Goal: Task Accomplishment & Management: Complete application form

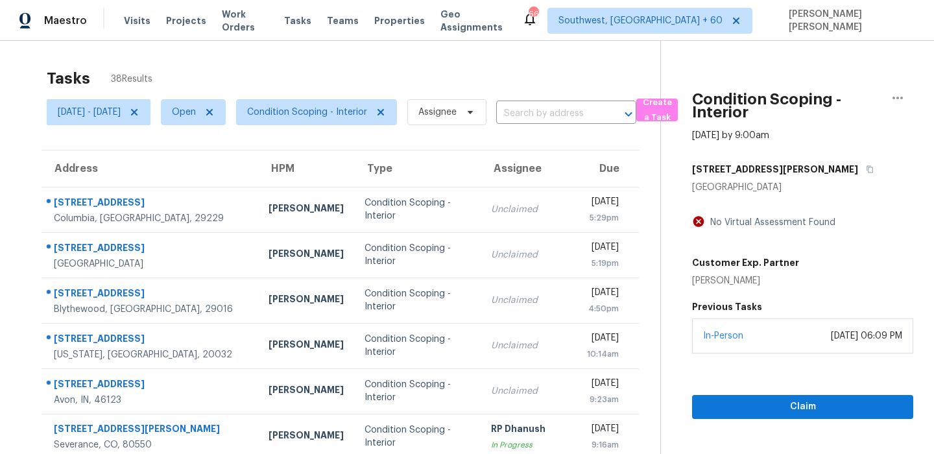
scroll to position [176, 0]
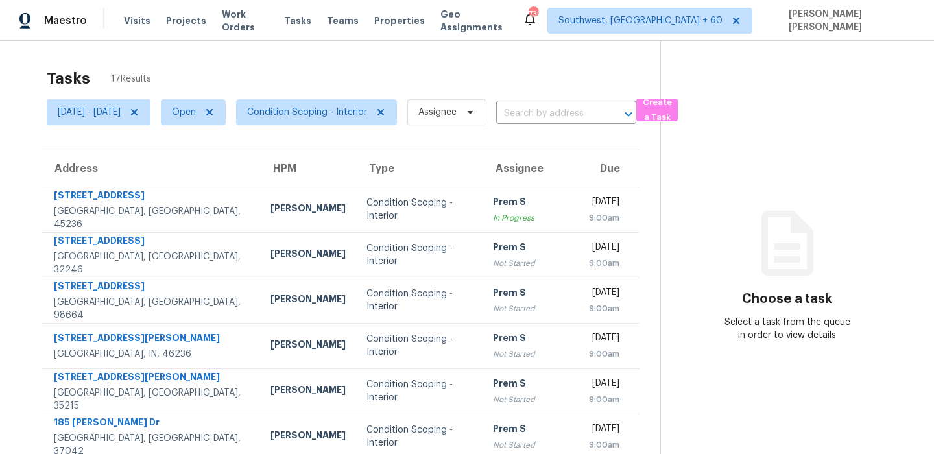
click at [661, 77] on div "Tasks 17 Results" at bounding box center [354, 79] width 614 height 34
click at [672, 109] on span "Create a Task" at bounding box center [657, 110] width 29 height 30
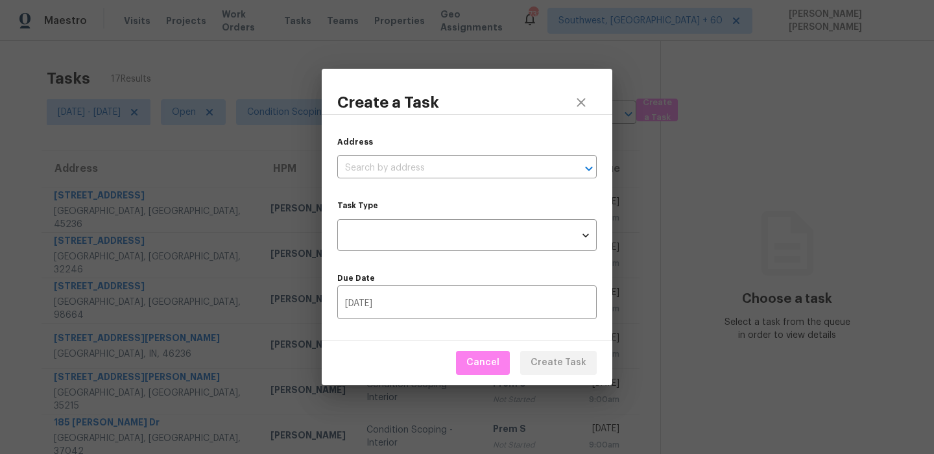
click at [384, 178] on div "Address ​ Task Type ​ Task Type Due Date 09/24/2025 ​" at bounding box center [467, 227] width 291 height 226
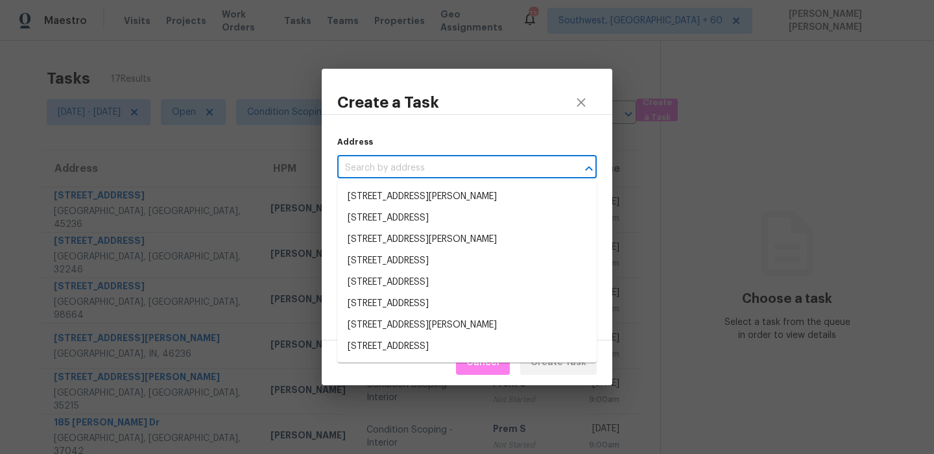
click at [396, 164] on input "text" at bounding box center [448, 168] width 223 height 20
paste input "4790 Myrtle View Dr W, Mulberry, FL 33860"
type input "4790 Myrtle View Dr W, Mulberry, FL 33860"
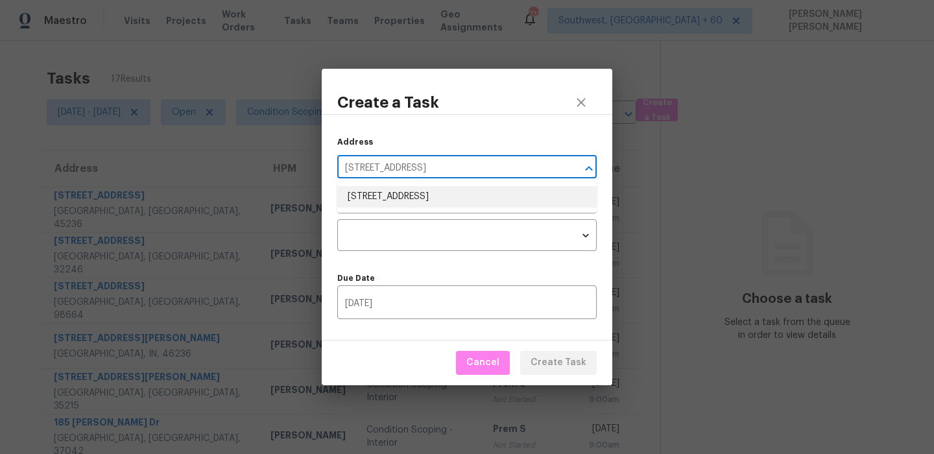
click at [395, 199] on li "4790 Myrtle View Dr W, Mulberry, FL 33860" at bounding box center [467, 196] width 260 height 21
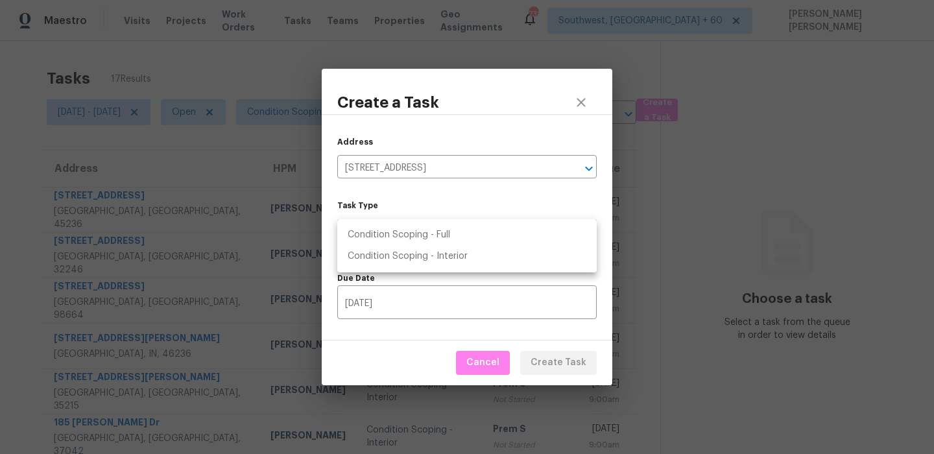
click at [389, 233] on body "Maestro Visits Projects Work Orders Tasks Teams Properties Geo Assignments 732 …" at bounding box center [467, 227] width 934 height 454
click at [415, 238] on li "Condition Scoping - Full" at bounding box center [467, 235] width 260 height 21
type input "virtual_full_assessment"
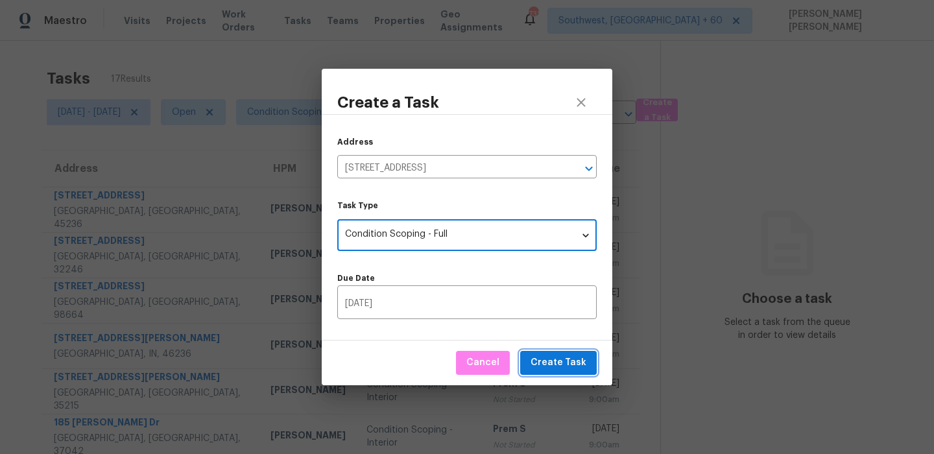
click at [534, 358] on button "Create Task" at bounding box center [558, 363] width 77 height 24
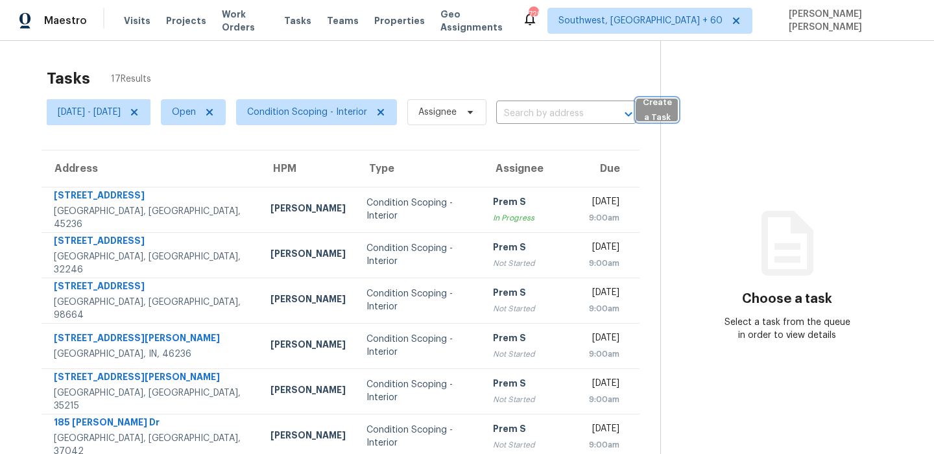
click at [672, 119] on span "Create a Task" at bounding box center [657, 110] width 29 height 30
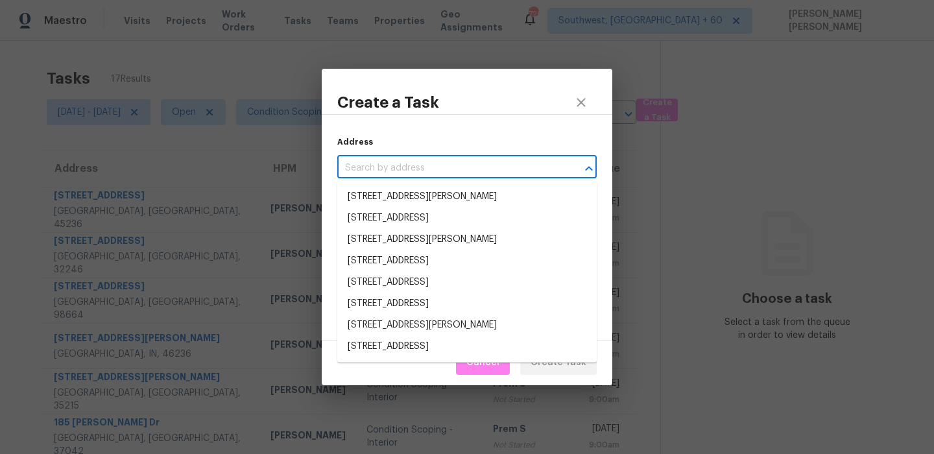
click at [415, 169] on input "text" at bounding box center [448, 168] width 223 height 20
paste input "1811 Manor Dr, Baytown, TX 77521"
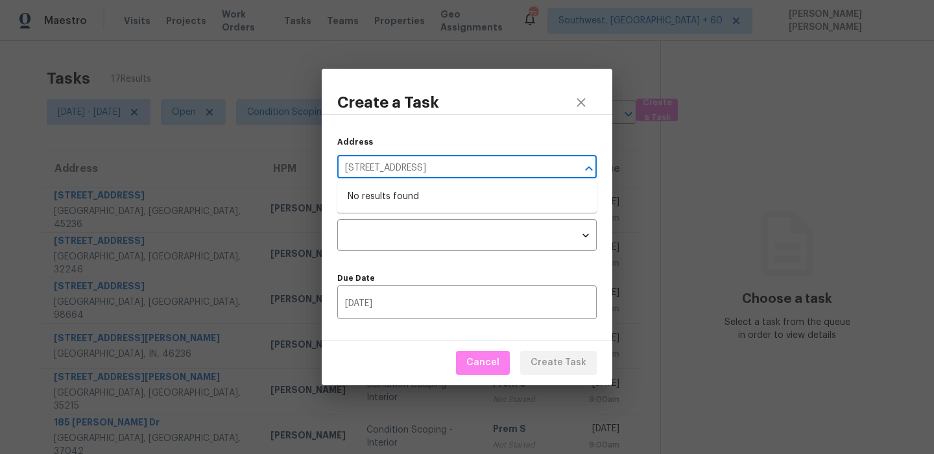
type input "1811 Manor Dr, Baytown, TX 77521"
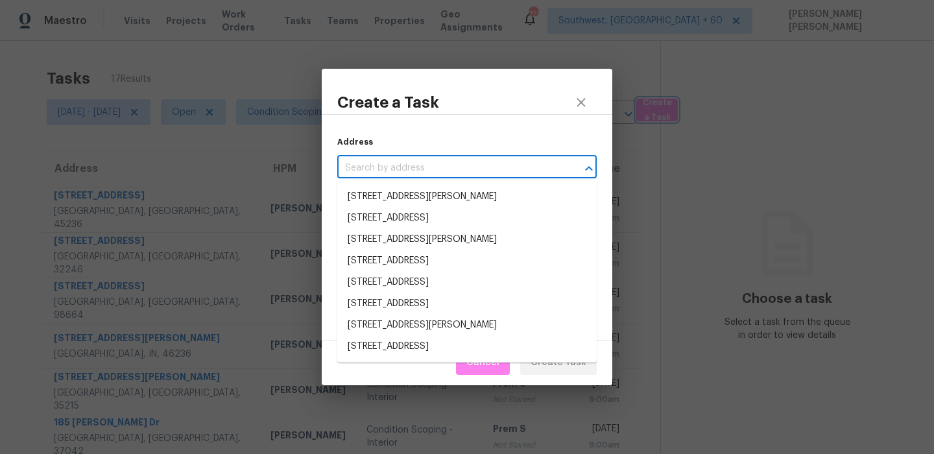
click at [544, 49] on div "Create a Task Address ​ Task Type ​ Task Type Due Date 09/24/2025 ​ Cancel Crea…" at bounding box center [467, 227] width 934 height 454
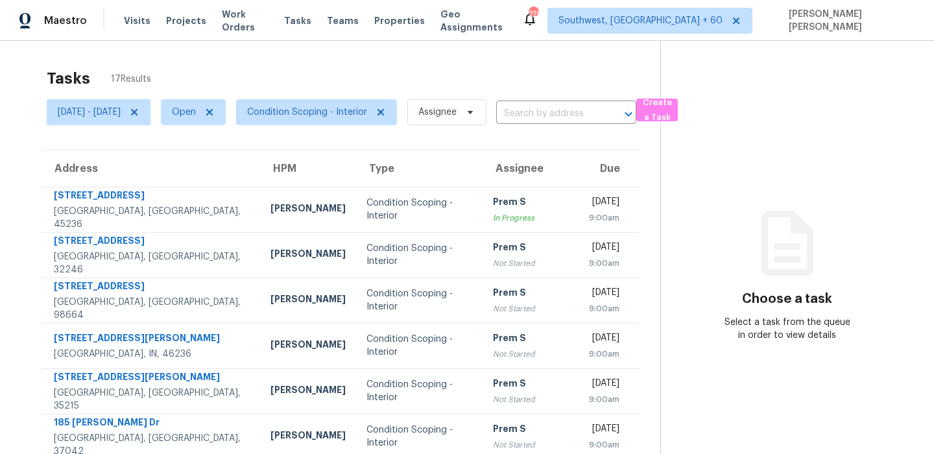
click at [439, 62] on div "Tasks 17 Results" at bounding box center [354, 79] width 614 height 34
click at [672, 101] on span "Create a Task" at bounding box center [657, 110] width 29 height 30
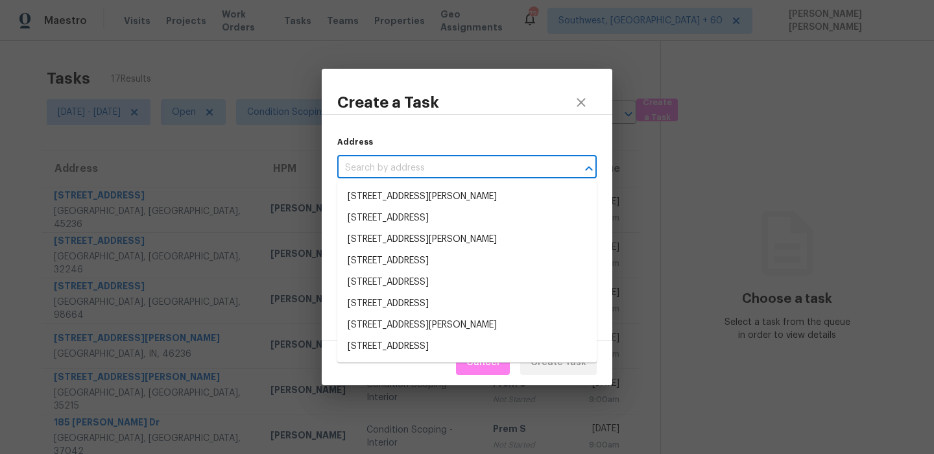
click at [466, 173] on input "text" at bounding box center [448, 168] width 223 height 20
paste input "1811 Manor Dr, Baytown, TX 77521"
type input "1811 Manor Dr, Baytown, TX 77521"
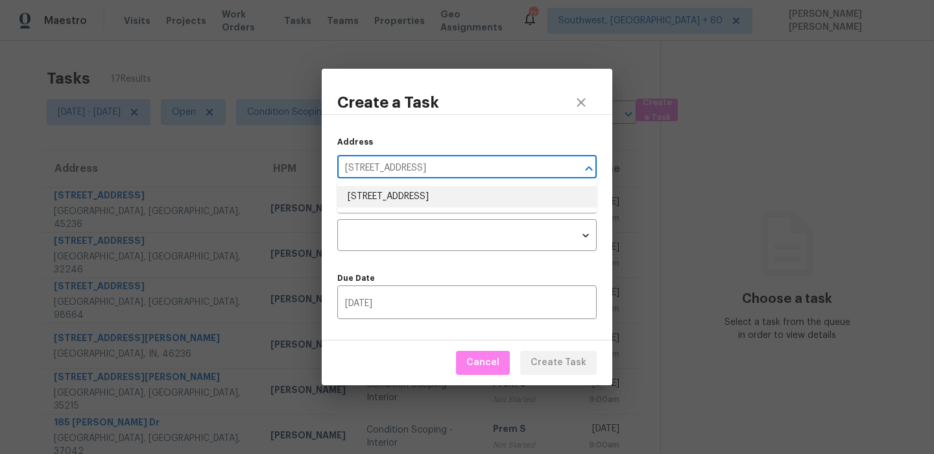
click at [412, 199] on li "1811 Manor Dr, Baytown, TX 77521" at bounding box center [467, 196] width 260 height 21
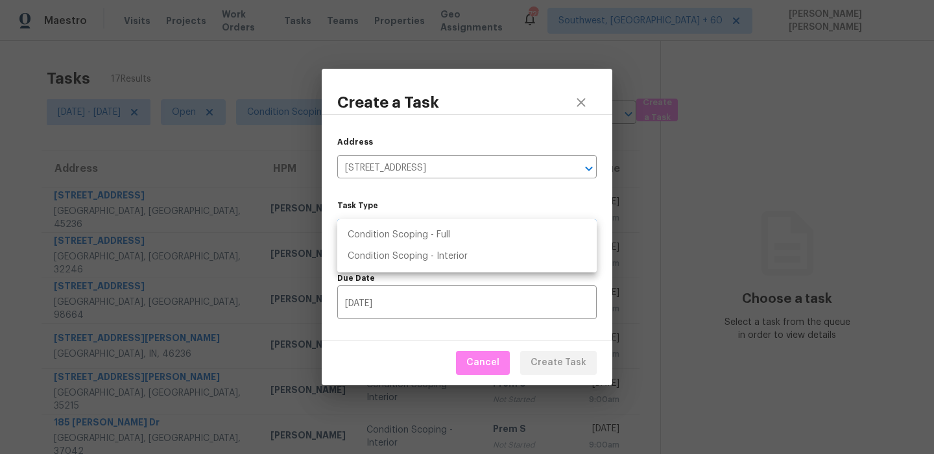
click at [398, 243] on body "Maestro Visits Projects Work Orders Tasks Teams Properties Geo Assignments 728 …" at bounding box center [467, 227] width 934 height 454
click at [427, 228] on li "Condition Scoping - Full" at bounding box center [467, 235] width 260 height 21
type input "virtual_full_assessment"
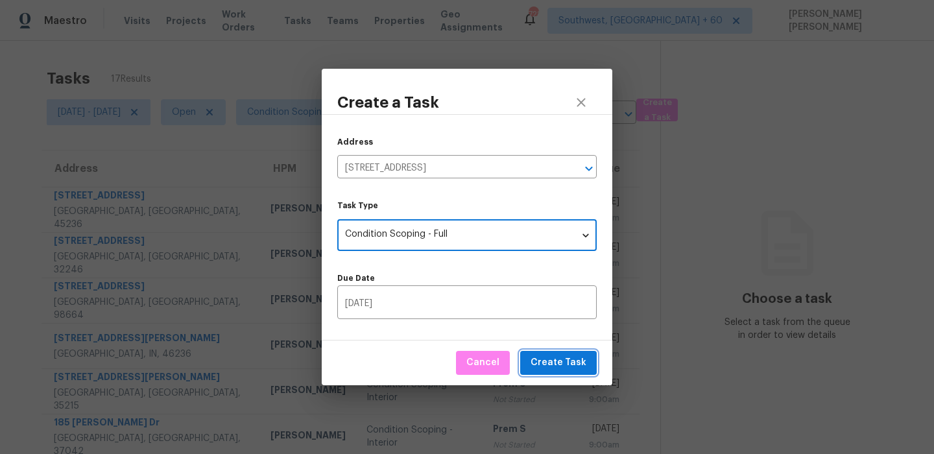
click at [555, 368] on span "Create Task" at bounding box center [559, 363] width 56 height 16
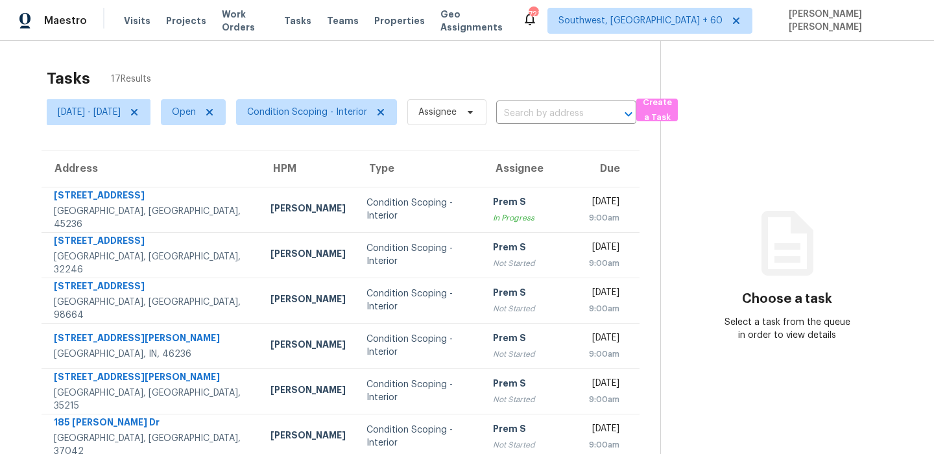
click at [525, 63] on div "Tasks 17 Results" at bounding box center [354, 79] width 614 height 34
click at [140, 107] on icon at bounding box center [134, 112] width 10 height 10
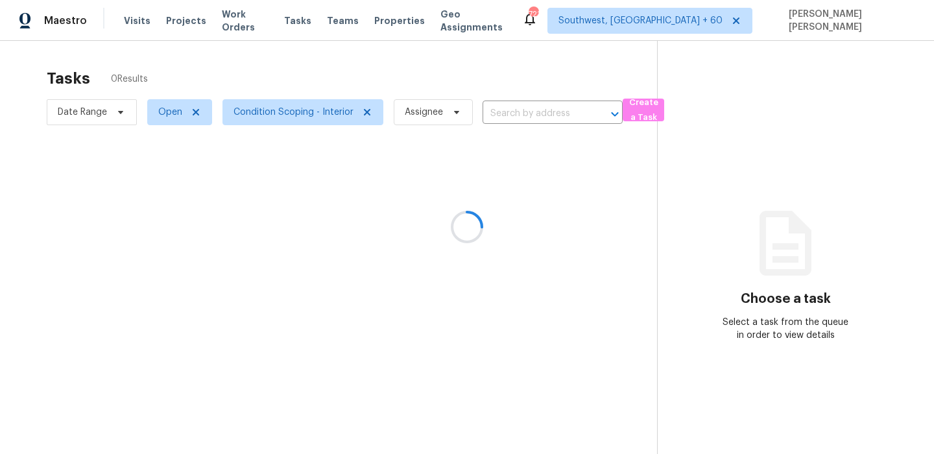
click at [251, 87] on div at bounding box center [467, 227] width 934 height 454
click at [262, 110] on div at bounding box center [467, 227] width 934 height 454
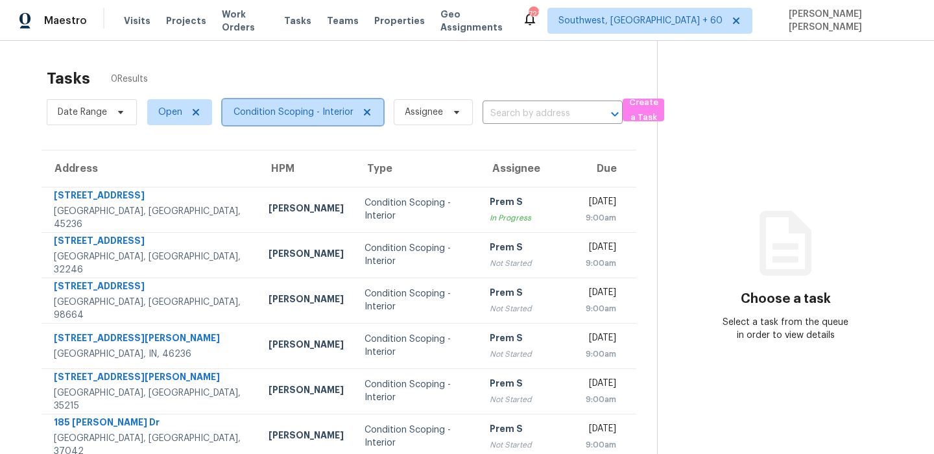
click at [286, 110] on span "Condition Scoping - Interior" at bounding box center [294, 112] width 120 height 13
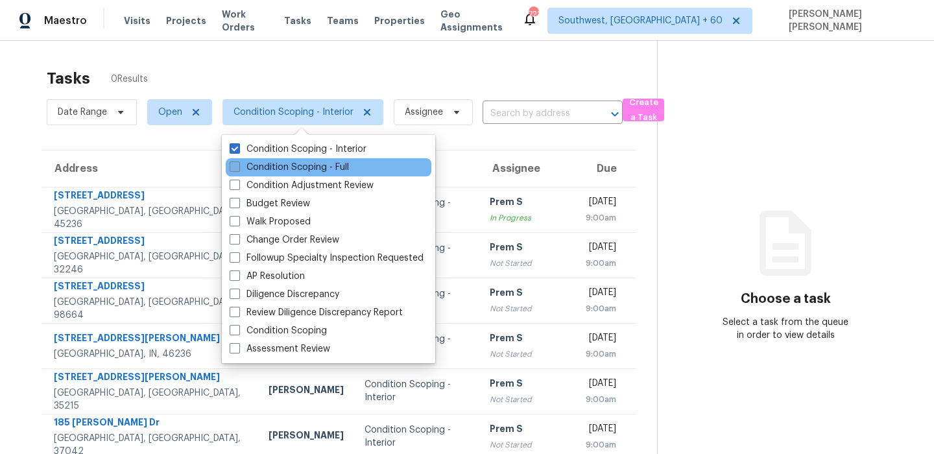
click at [281, 165] on label "Condition Scoping - Full" at bounding box center [289, 167] width 119 height 13
click at [238, 165] on input "Condition Scoping - Full" at bounding box center [234, 165] width 8 height 8
checkbox input "true"
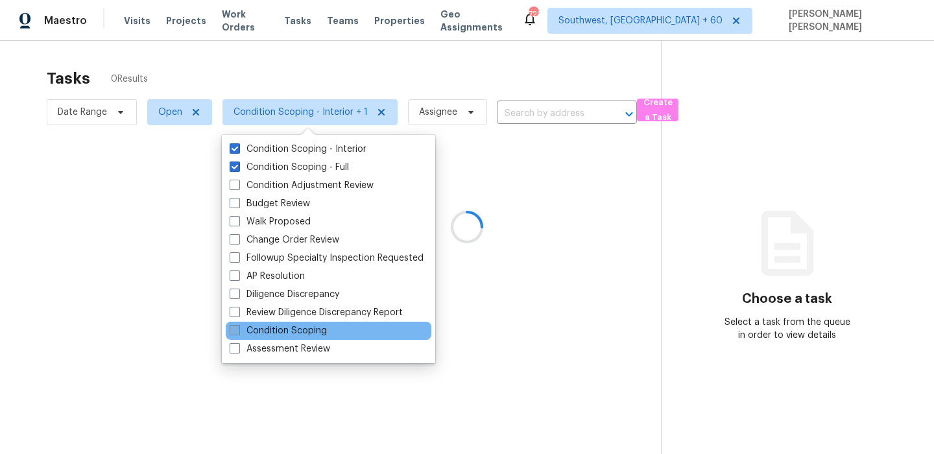
click at [262, 335] on label "Condition Scoping" at bounding box center [278, 330] width 97 height 13
click at [238, 333] on input "Condition Scoping" at bounding box center [234, 328] width 8 height 8
checkbox input "true"
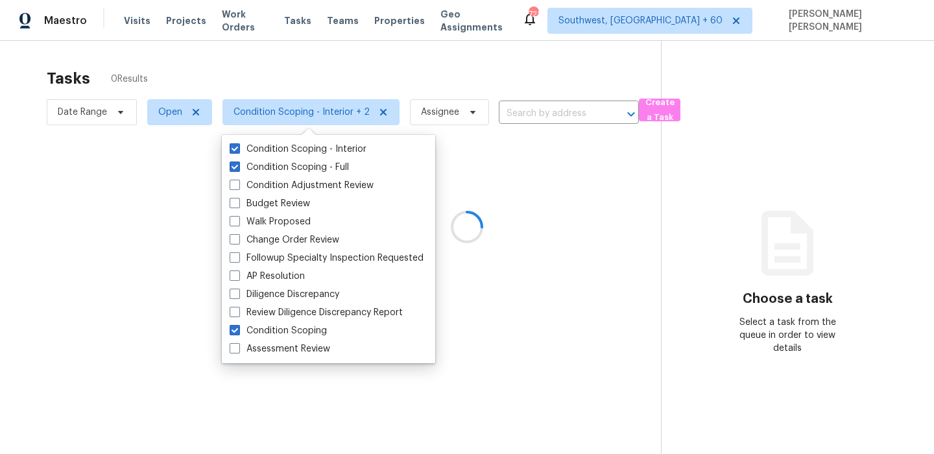
click at [332, 71] on div at bounding box center [467, 227] width 934 height 454
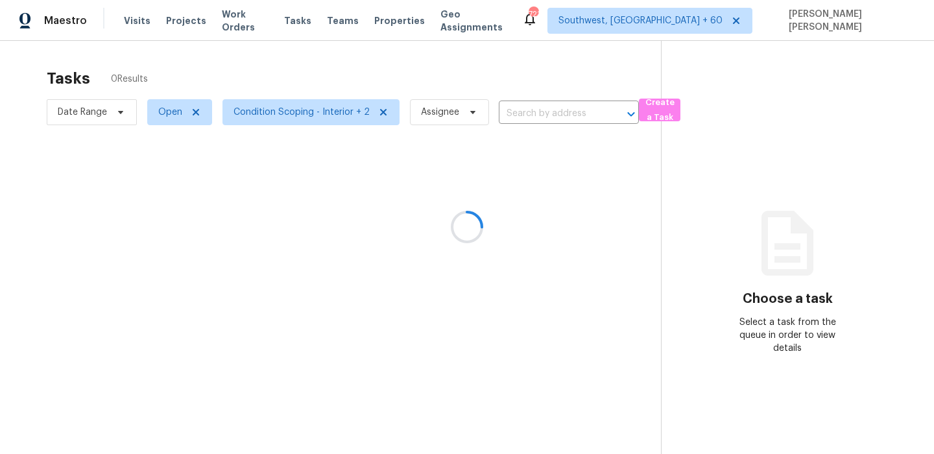
click at [300, 104] on div at bounding box center [467, 227] width 934 height 454
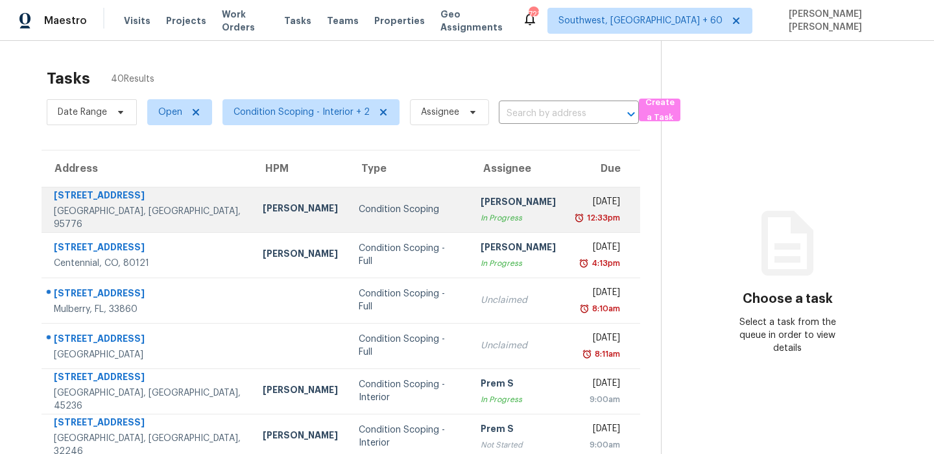
click at [348, 199] on td "Condition Scoping" at bounding box center [409, 209] width 122 height 45
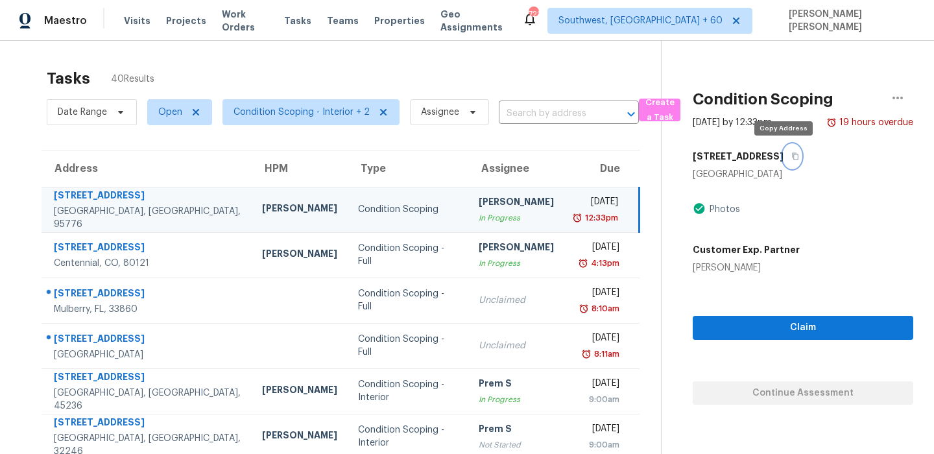
click at [792, 158] on icon "button" at bounding box center [796, 156] width 8 height 8
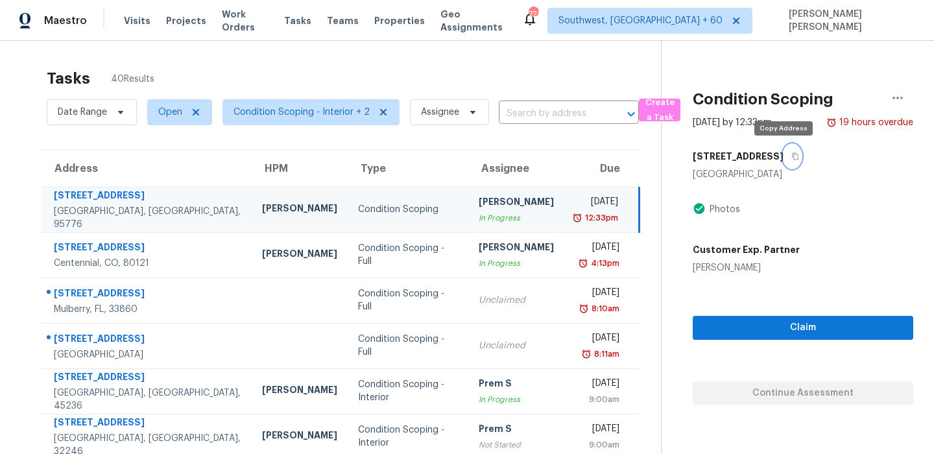
click at [792, 158] on icon "button" at bounding box center [796, 156] width 8 height 8
click at [499, 81] on div "Tasks 40 Results" at bounding box center [354, 79] width 615 height 34
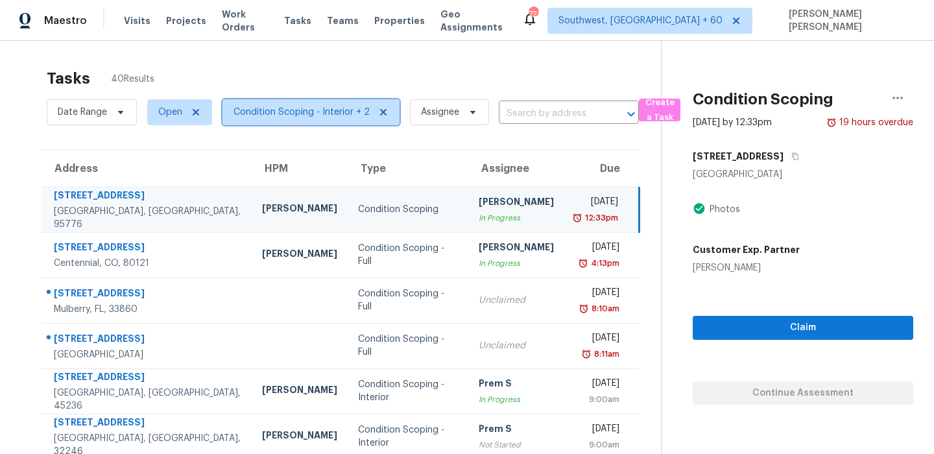
click at [249, 119] on span "Condition Scoping - Interior + 2" at bounding box center [311, 112] width 177 height 26
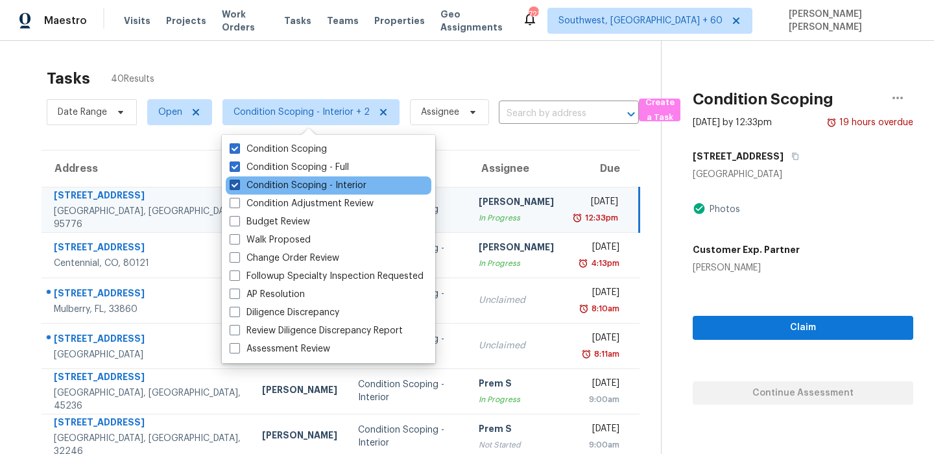
click at [252, 182] on label "Condition Scoping - Interior" at bounding box center [298, 185] width 137 height 13
click at [238, 182] on input "Condition Scoping - Interior" at bounding box center [234, 183] width 8 height 8
checkbox input "false"
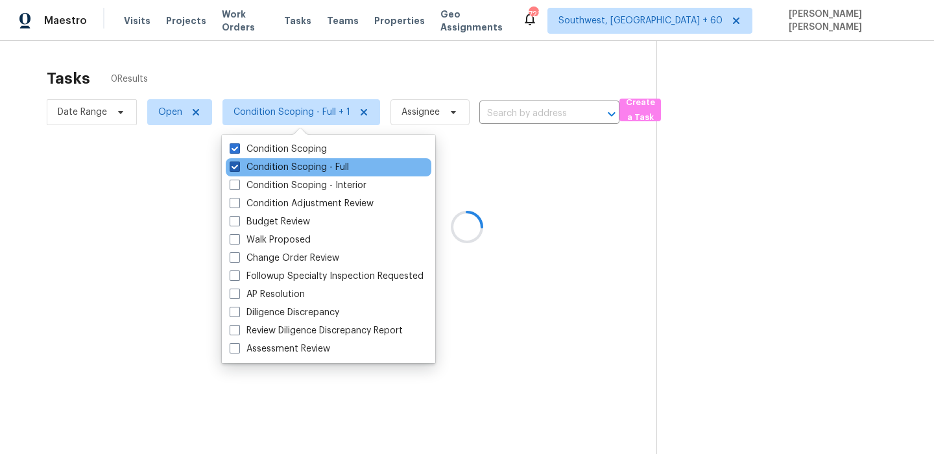
click at [268, 164] on label "Condition Scoping - Full" at bounding box center [289, 167] width 119 height 13
click at [238, 164] on input "Condition Scoping - Full" at bounding box center [234, 165] width 8 height 8
checkbox input "false"
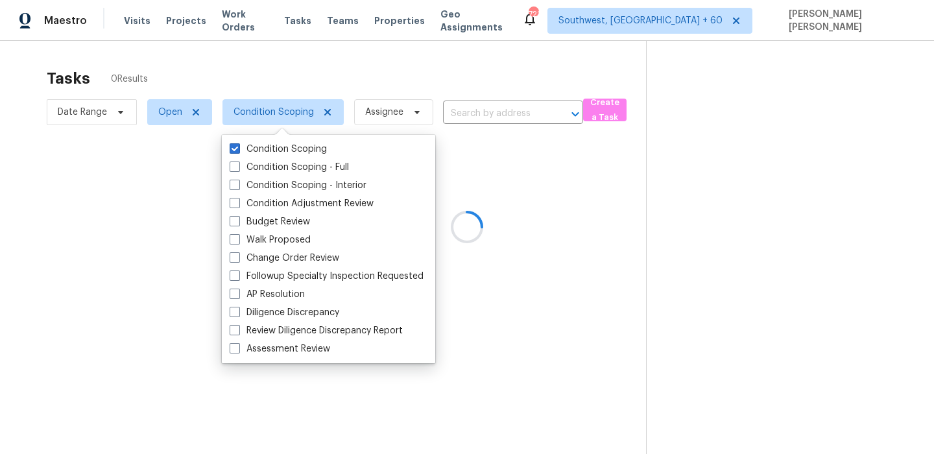
click at [305, 80] on div at bounding box center [467, 227] width 934 height 454
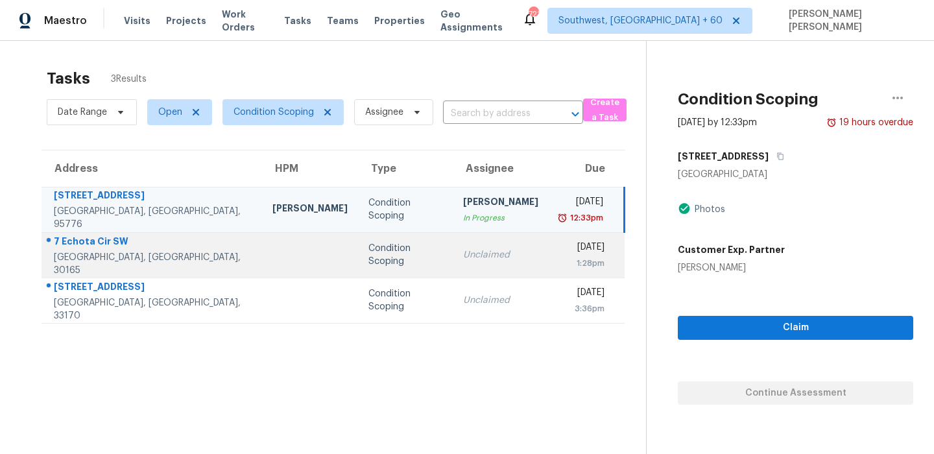
click at [358, 271] on td "Condition Scoping" at bounding box center [405, 254] width 95 height 45
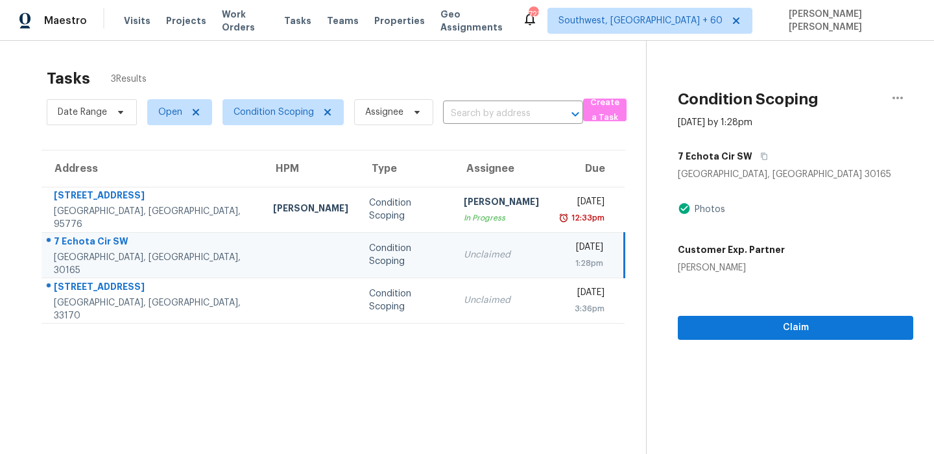
click at [560, 258] on div "1:28pm" at bounding box center [581, 263] width 43 height 13
click at [761, 158] on icon "button" at bounding box center [765, 156] width 8 height 8
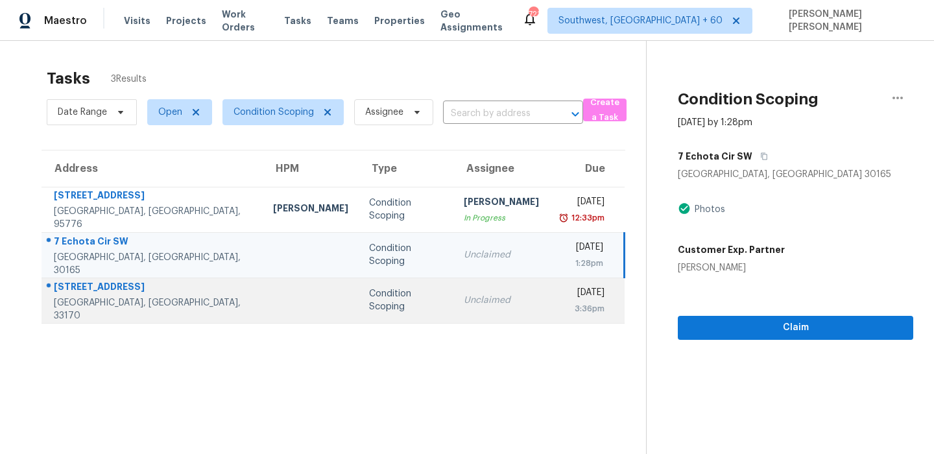
click at [454, 291] on td "Unclaimed" at bounding box center [502, 300] width 96 height 45
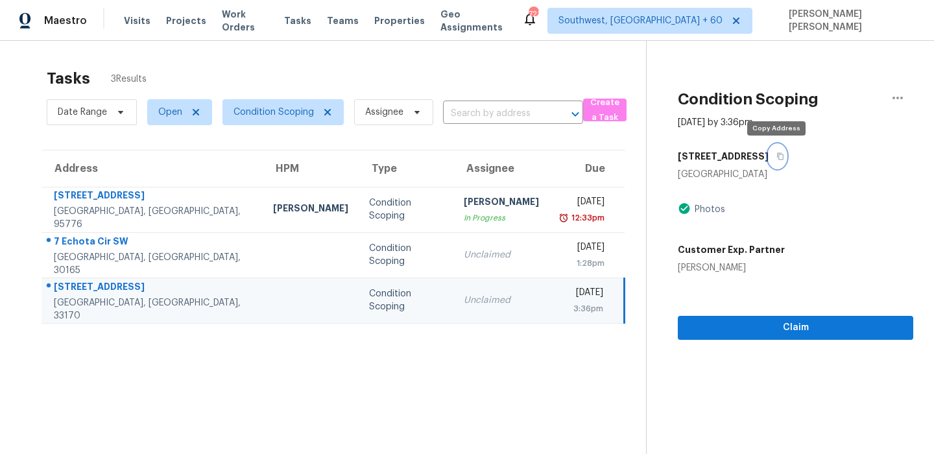
click at [776, 161] on button "button" at bounding box center [778, 156] width 18 height 23
click at [473, 417] on section "Tasks 3 Results Date Range Open Condition Scoping Assignee ​ Create a Task Addr…" at bounding box center [334, 278] width 626 height 433
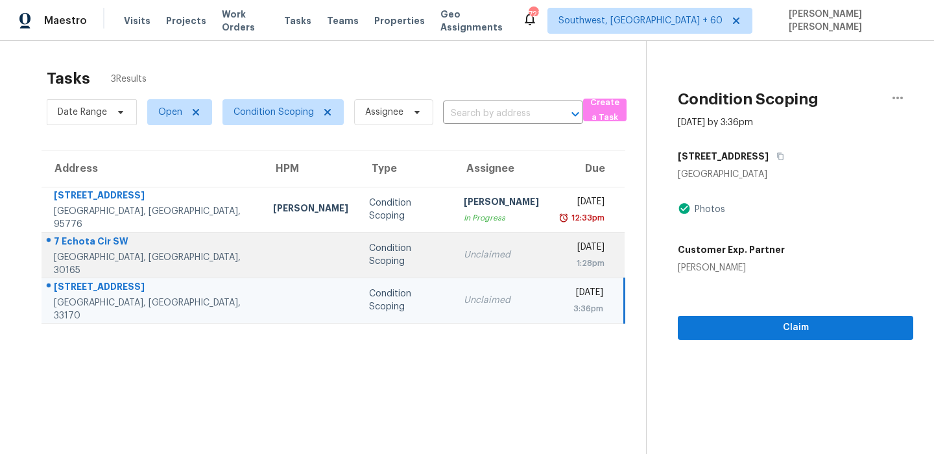
click at [476, 264] on td "Unclaimed" at bounding box center [502, 254] width 96 height 45
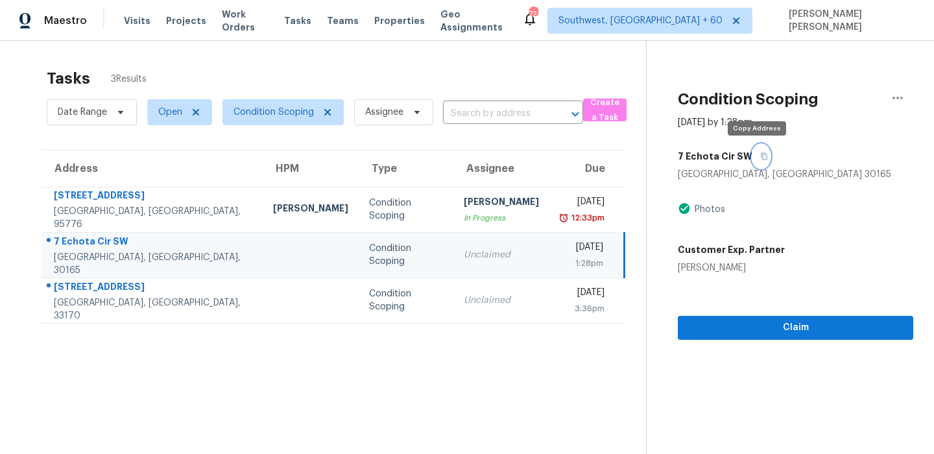
click at [763, 154] on button "button" at bounding box center [762, 156] width 18 height 23
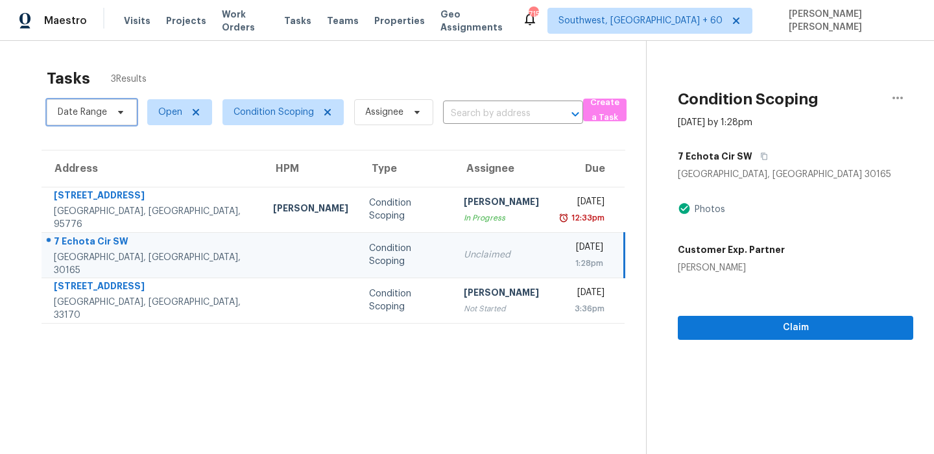
click at [110, 113] on span "Date Range" at bounding box center [92, 112] width 90 height 26
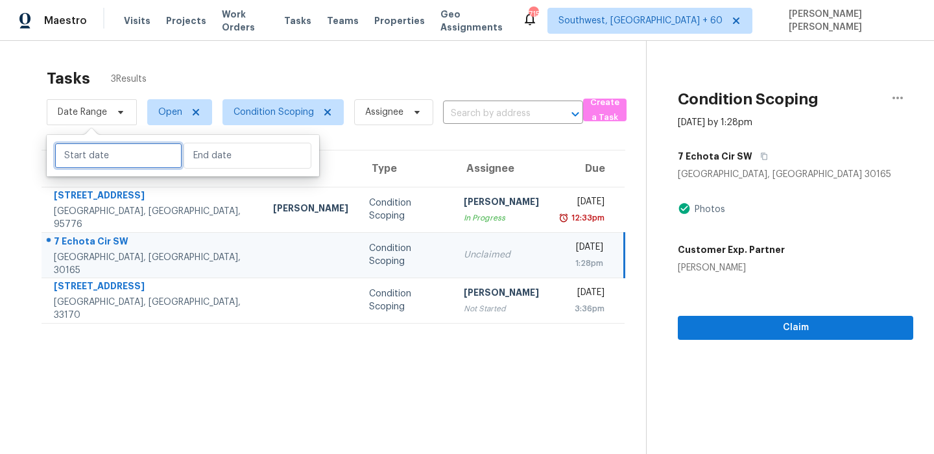
click at [108, 162] on input "text" at bounding box center [119, 156] width 128 height 26
select select "8"
select select "2025"
select select "9"
select select "2025"
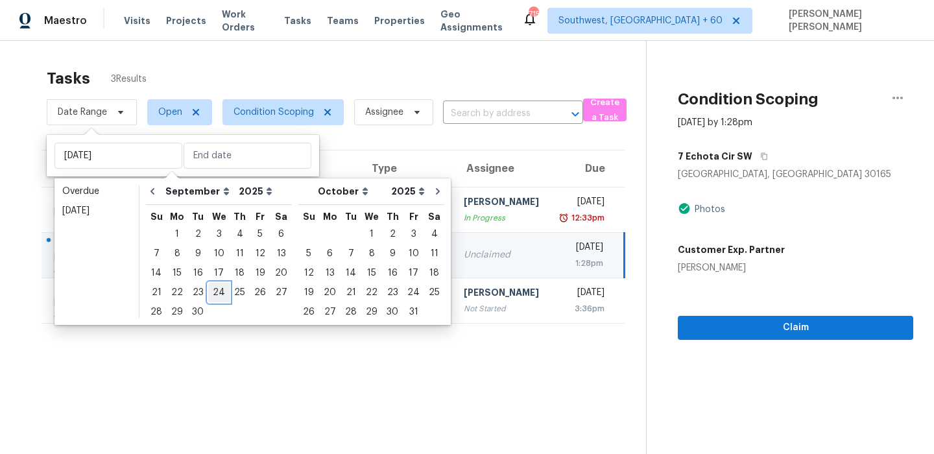
click at [213, 293] on div "24" at bounding box center [218, 293] width 21 height 18
type input "Wed, Sep 24"
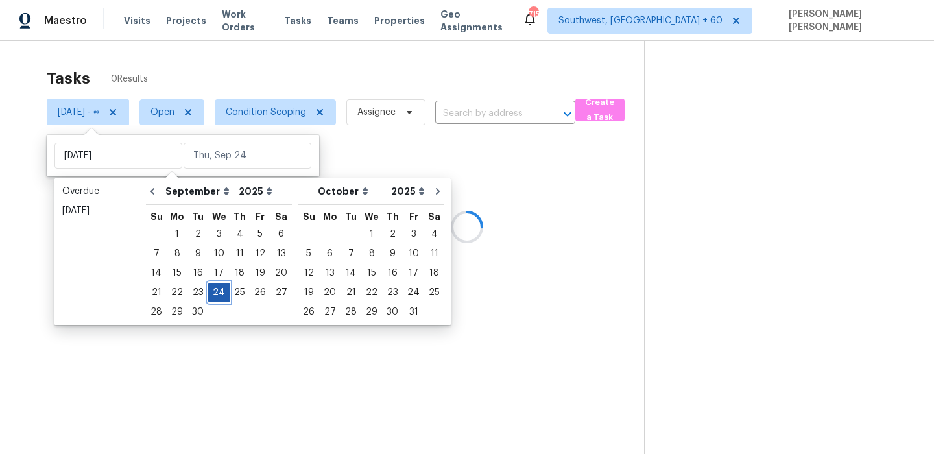
click at [213, 293] on div "24" at bounding box center [218, 293] width 21 height 18
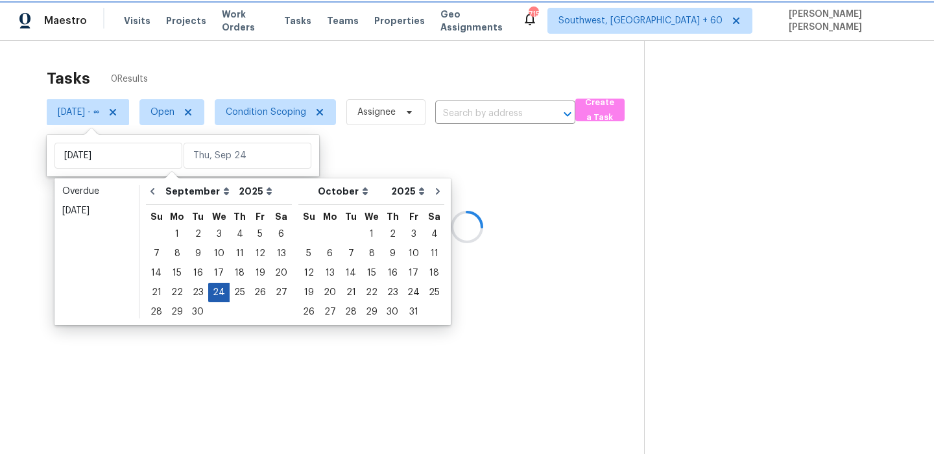
type input "Wed, Sep 24"
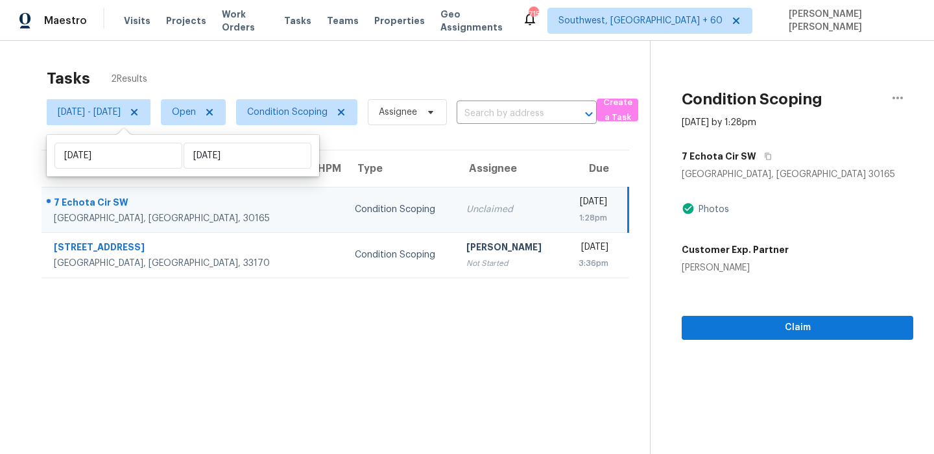
click at [334, 58] on div "Tasks 2 Results Wed, Sep 24 - Wed, Sep 24 Open Condition Scoping Assignee ​ Cre…" at bounding box center [467, 268] width 934 height 454
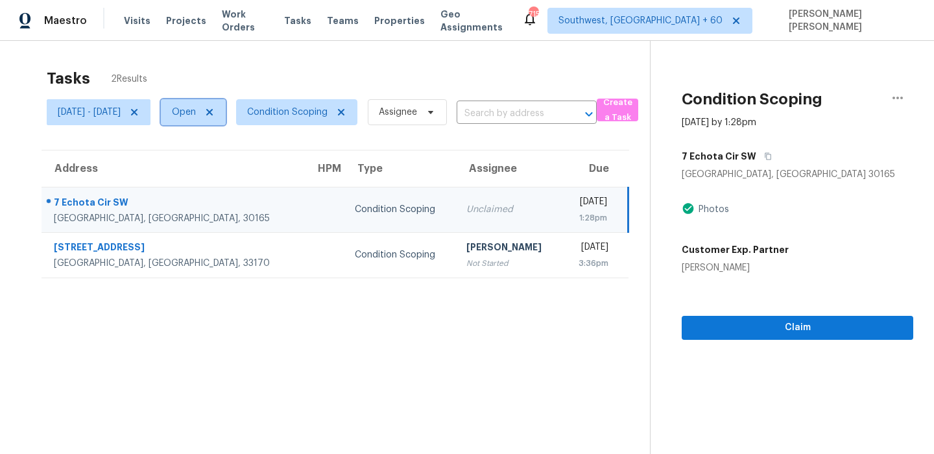
click at [217, 110] on span "Open" at bounding box center [193, 112] width 65 height 26
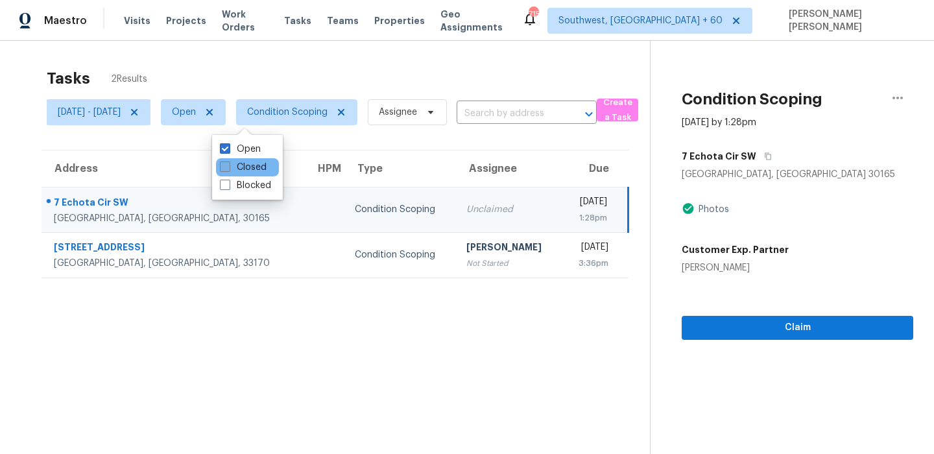
click at [223, 166] on span at bounding box center [225, 167] width 10 height 10
click at [223, 166] on input "Closed" at bounding box center [224, 165] width 8 height 8
checkbox input "true"
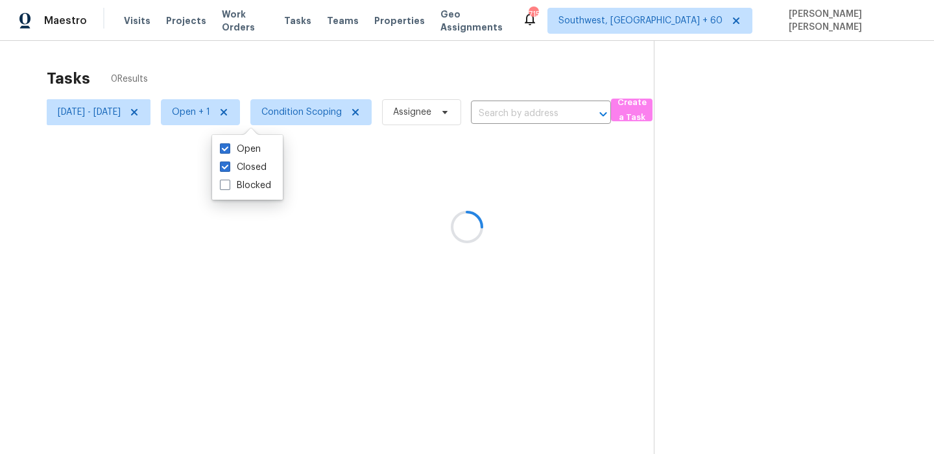
click at [310, 61] on div at bounding box center [467, 227] width 934 height 454
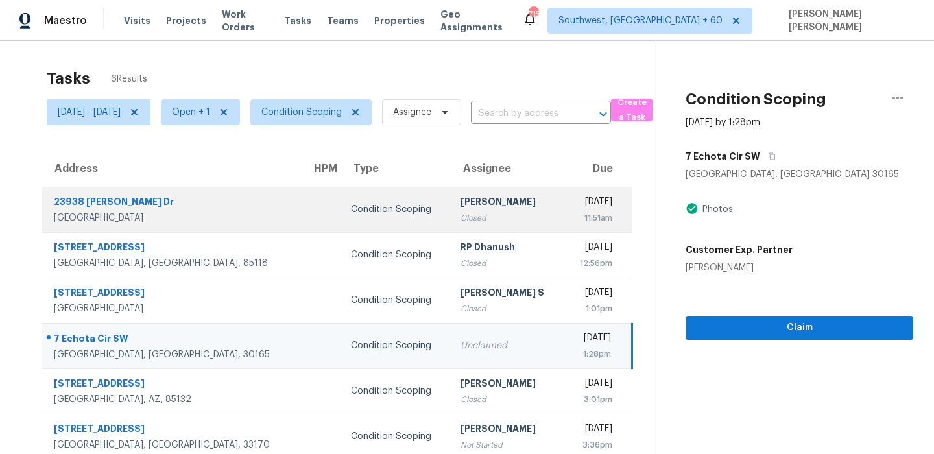
scroll to position [41, 0]
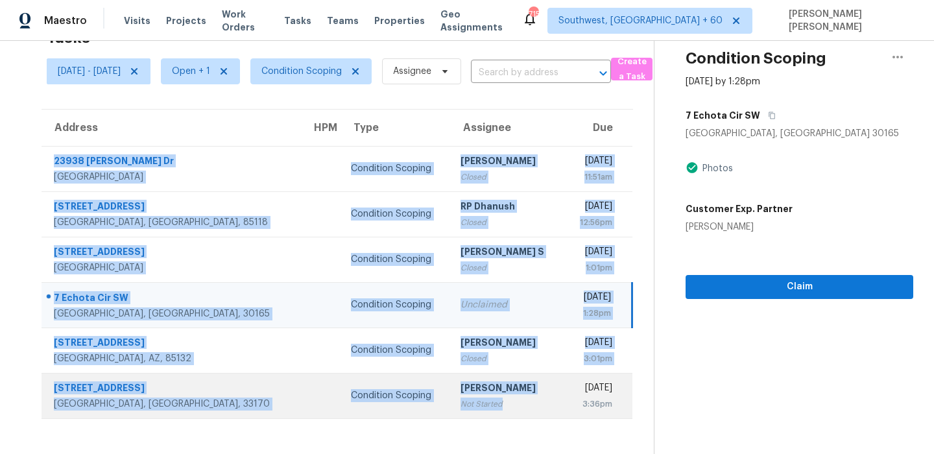
drag, startPoint x: 53, startPoint y: 152, endPoint x: 469, endPoint y: 400, distance: 483.9
click at [469, 400] on tbody "23938 Jensen Dr West Hills, CA, 91304 Condition Scoping Sakthivel Chandran Clos…" at bounding box center [337, 282] width 591 height 273
copy tbody "23938 Jensen Dr West Hills, CA, 91304 Condition Scoping Sakthivel Chandran Clos…"
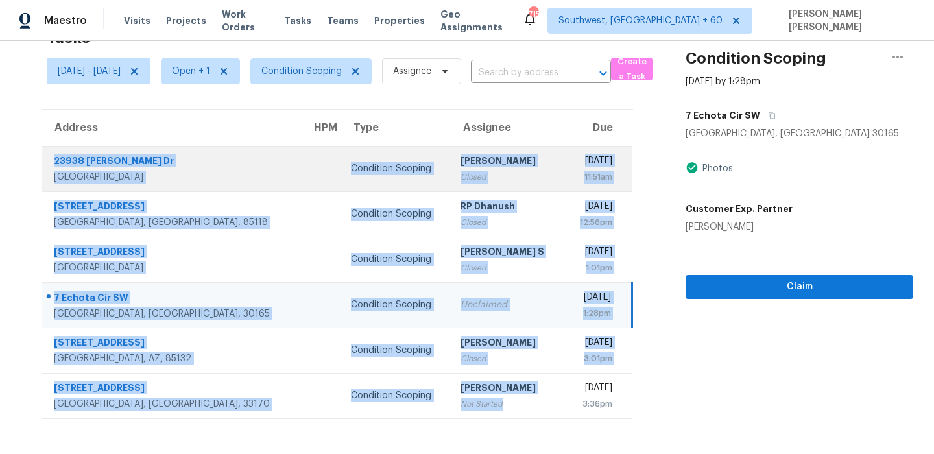
scroll to position [0, 0]
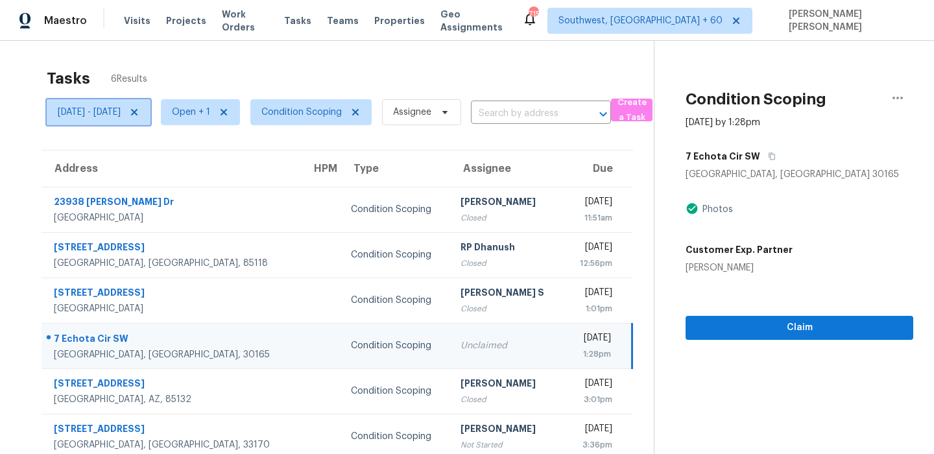
click at [94, 115] on span "[DATE] - [DATE]" at bounding box center [89, 112] width 63 height 13
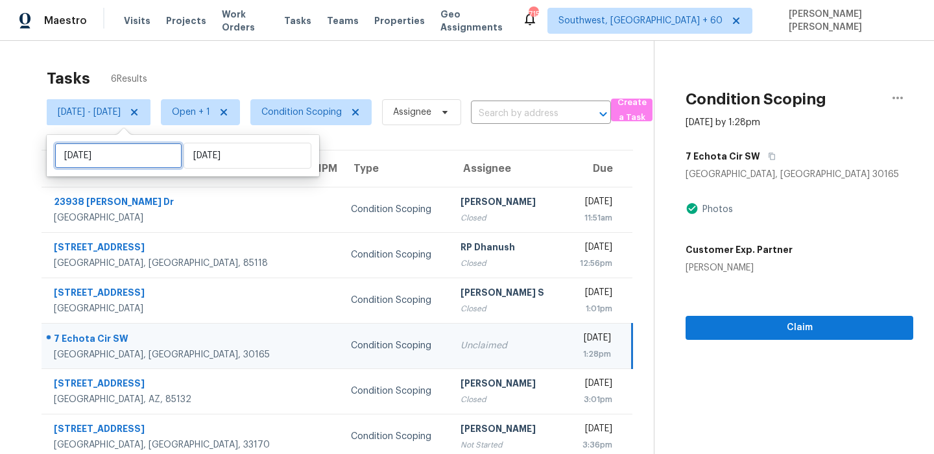
click at [114, 158] on input "Wed, Sep 24" at bounding box center [119, 156] width 128 height 26
select select "8"
select select "2025"
select select "9"
select select "2025"
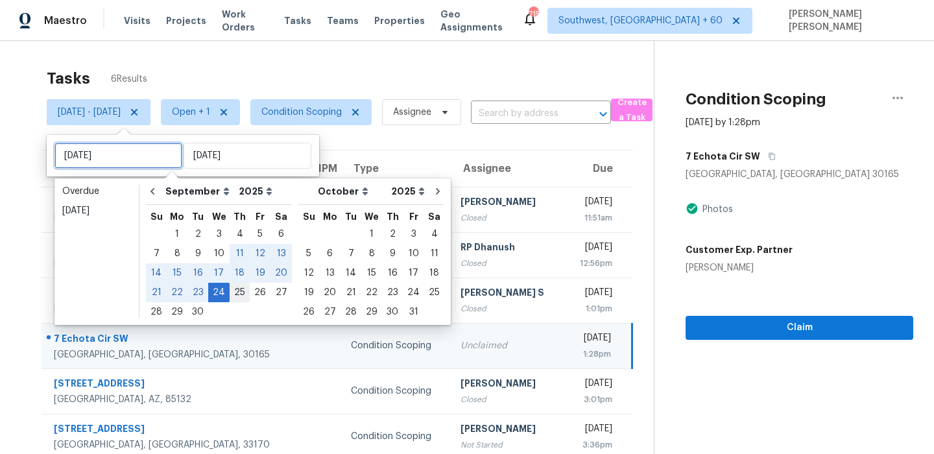
type input "Thu, Sep 25"
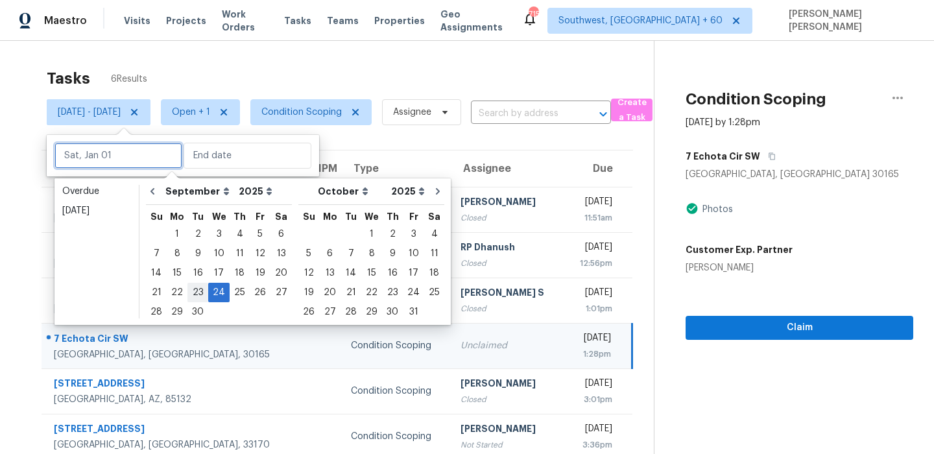
type input "Tue, Sep 23"
type input "Wed, Sep 24"
click at [197, 293] on div "23" at bounding box center [198, 293] width 21 height 18
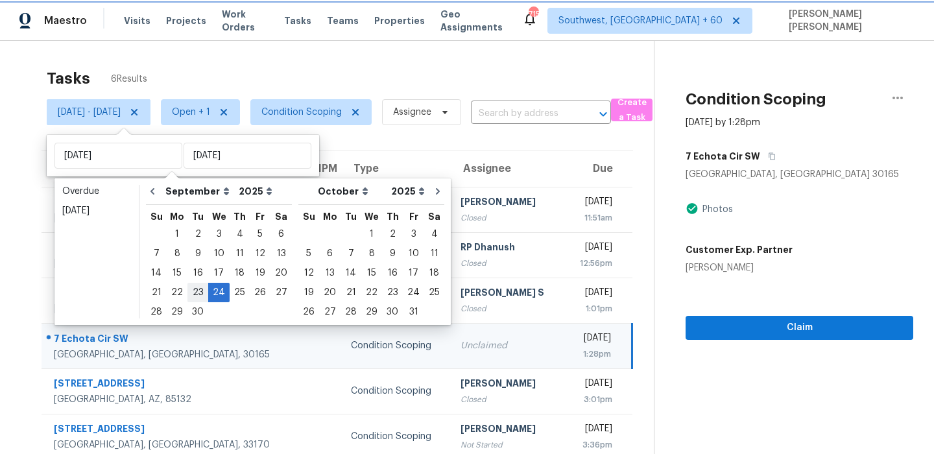
type input "Tue, Sep 23"
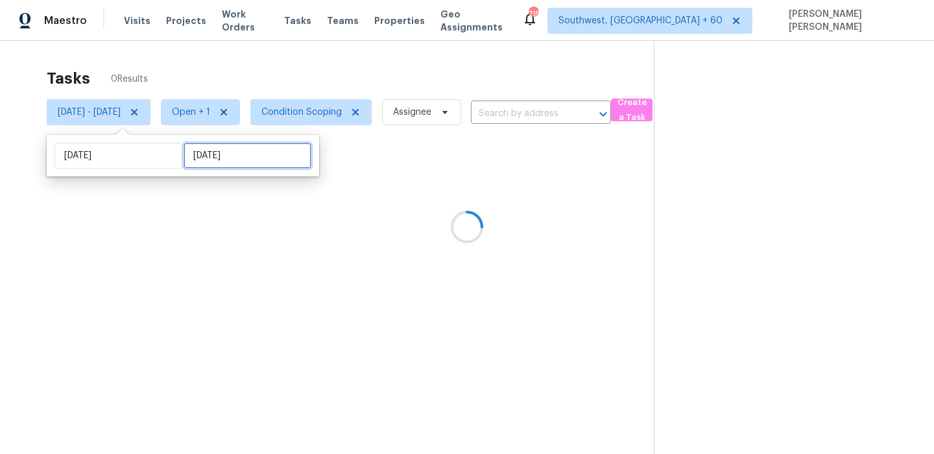
select select "8"
select select "2025"
select select "9"
select select "2025"
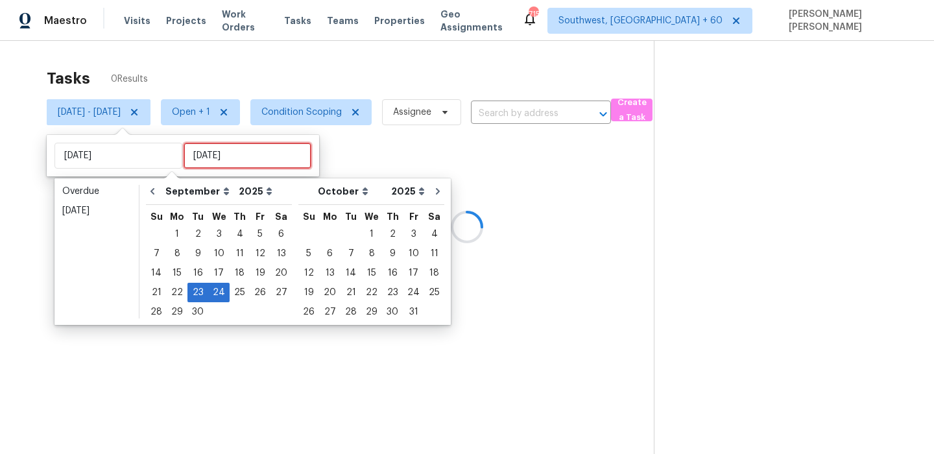
click at [199, 157] on input "Wed, Sep 24" at bounding box center [248, 156] width 128 height 26
type input "Tue, Sep 16"
type input "Tue, Sep 23"
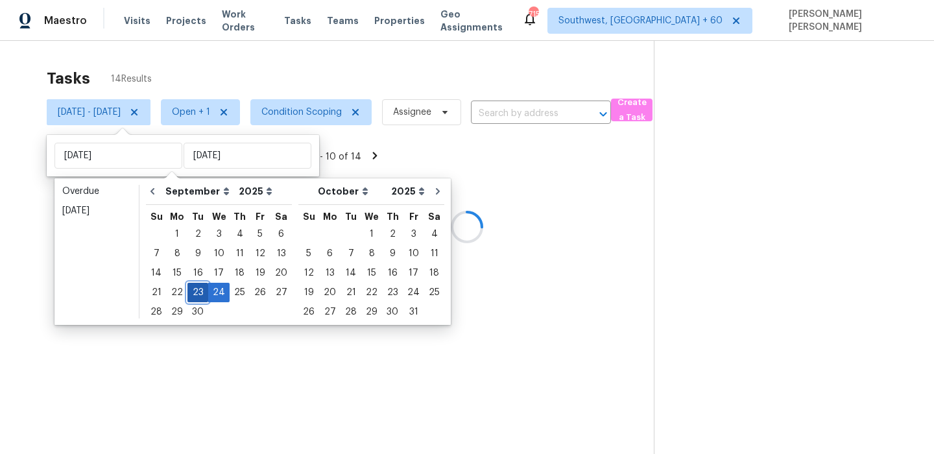
click at [197, 291] on div "23" at bounding box center [198, 293] width 21 height 18
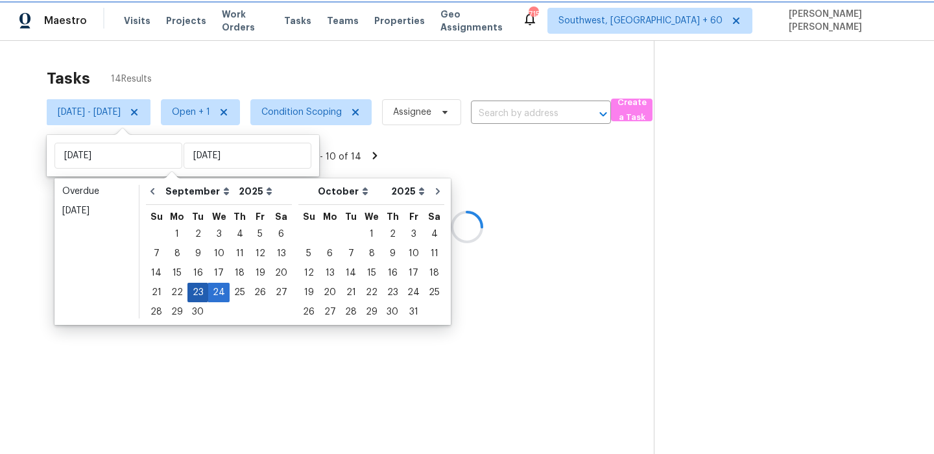
type input "Tue, Sep 23"
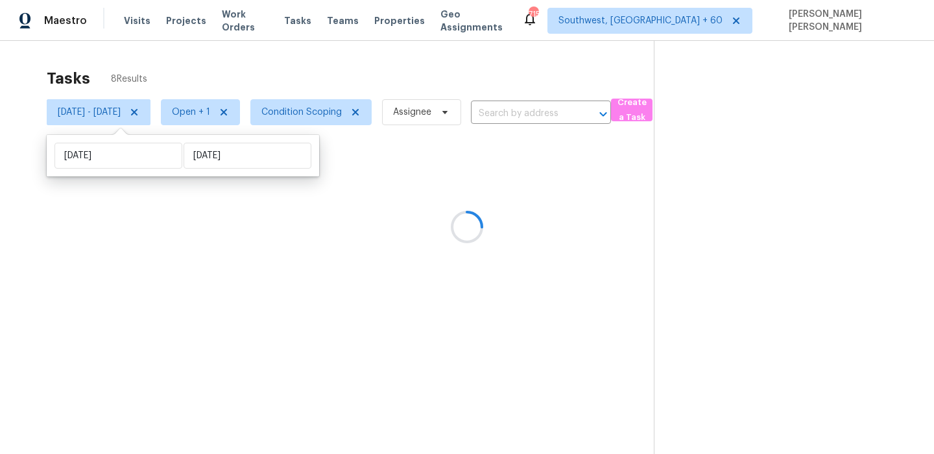
click at [292, 71] on div at bounding box center [467, 227] width 934 height 454
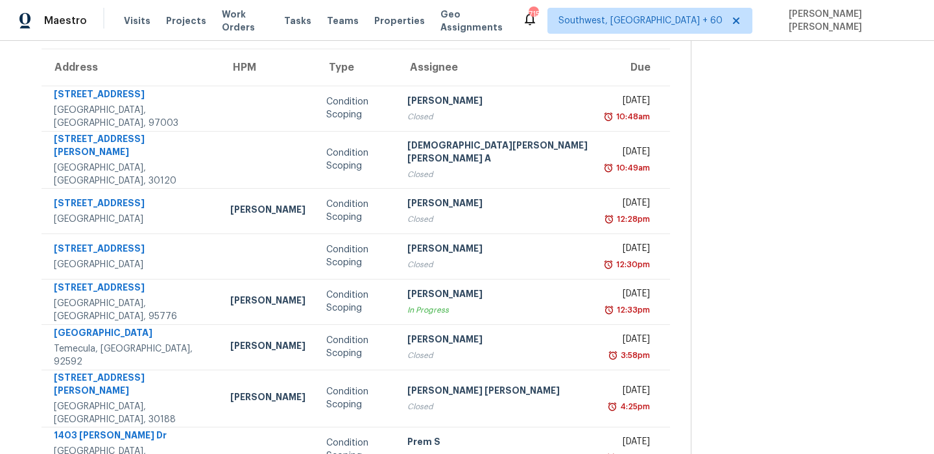
scroll to position [106, 0]
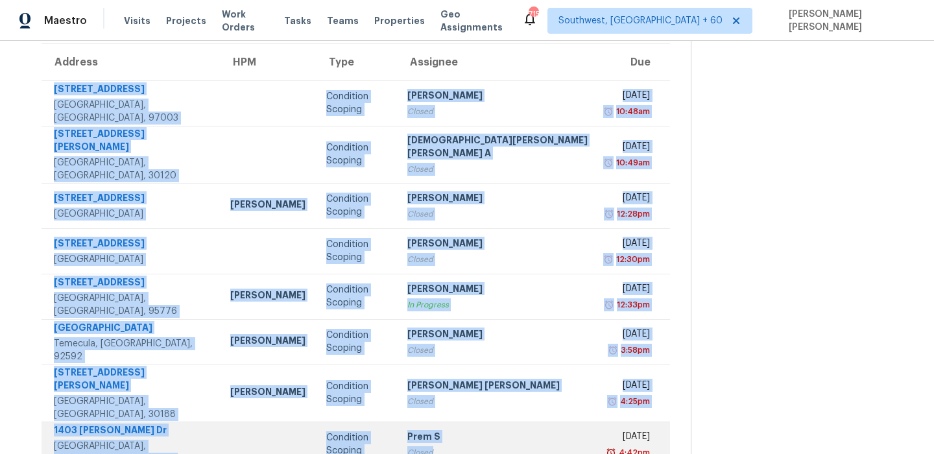
drag, startPoint x: 52, startPoint y: 90, endPoint x: 473, endPoint y: 435, distance: 544.6
click at [473, 435] on tbody "20200 SW Brightwood Ct Beaverton, OR, 97003 Condition Scoping Salma Ansari Clos…" at bounding box center [356, 273] width 629 height 387
copy tbody "20200 SW Brightwood Ct Beaverton, OR, 97003 Condition Scoping Salma Ansari Clos…"
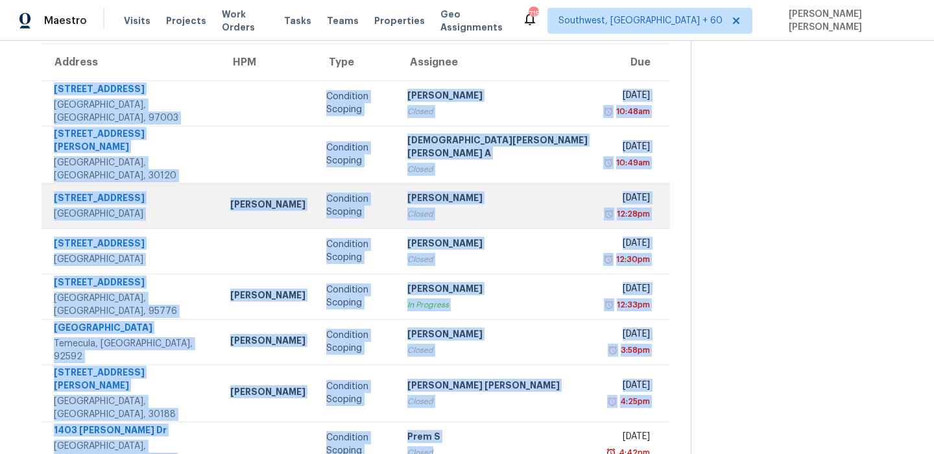
scroll to position [0, 0]
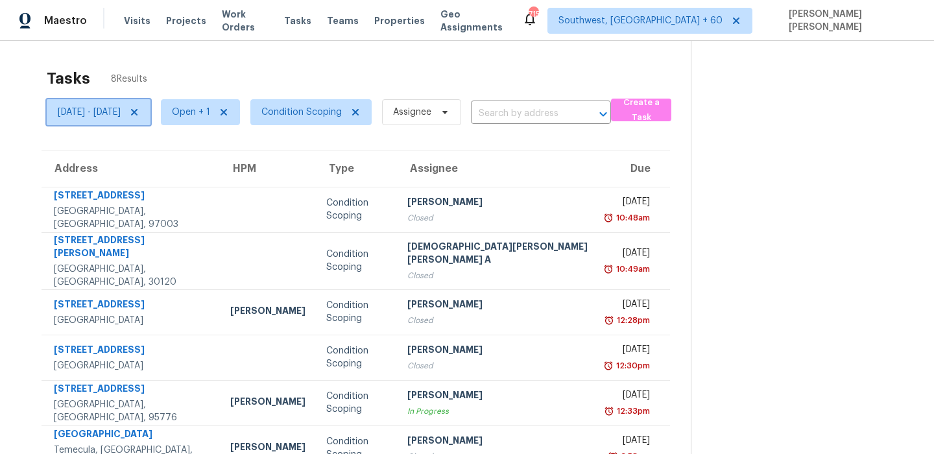
click at [136, 99] on span "Tue, Sep 23 - Tue, Sep 23" at bounding box center [99, 112] width 104 height 26
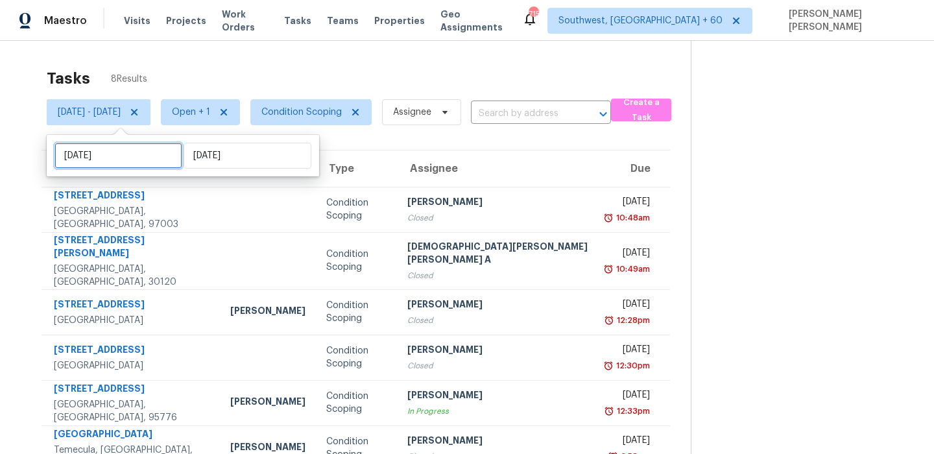
select select "8"
select select "2025"
select select "9"
select select "2025"
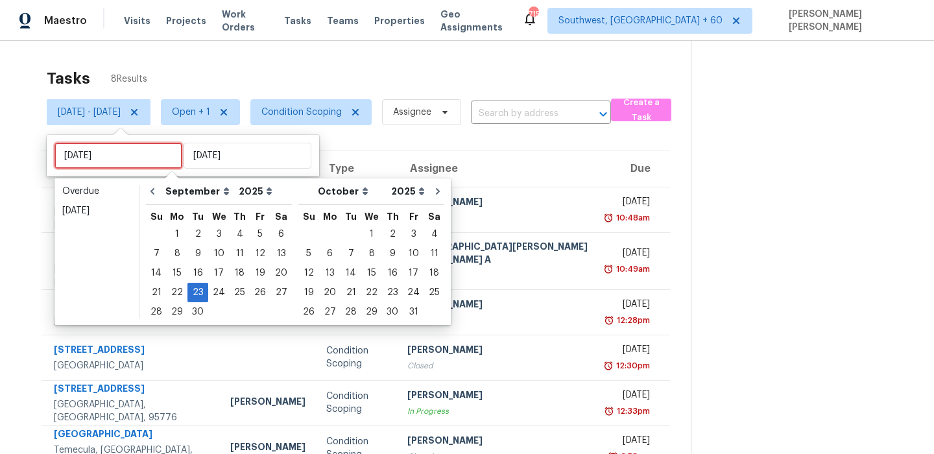
click at [133, 158] on input "Tue, Sep 23" at bounding box center [119, 156] width 128 height 26
type input "Wed, Sep 24"
click at [211, 293] on div "24" at bounding box center [218, 293] width 21 height 18
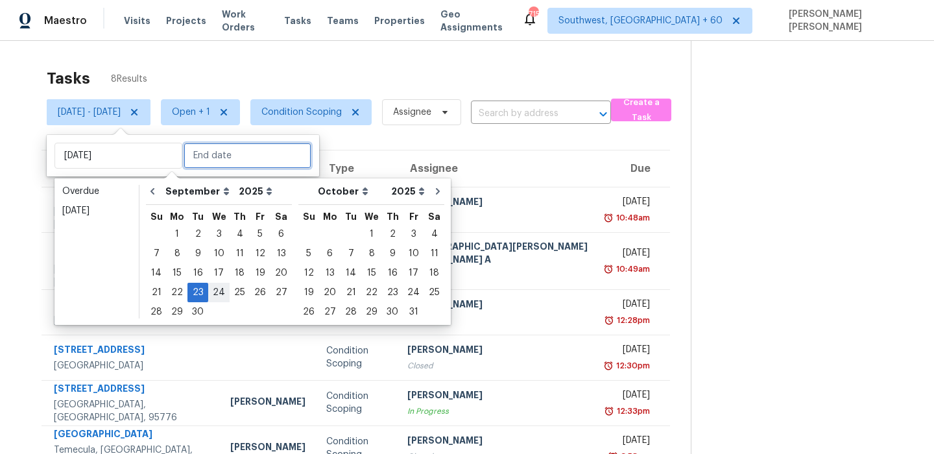
type input "Wed, Sep 24"
type input "Tue, Sep 23"
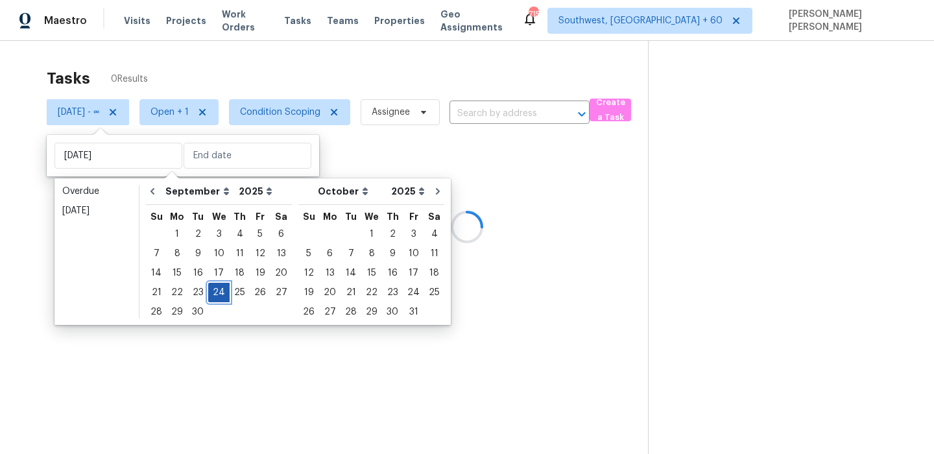
click at [211, 293] on div "24" at bounding box center [218, 293] width 21 height 18
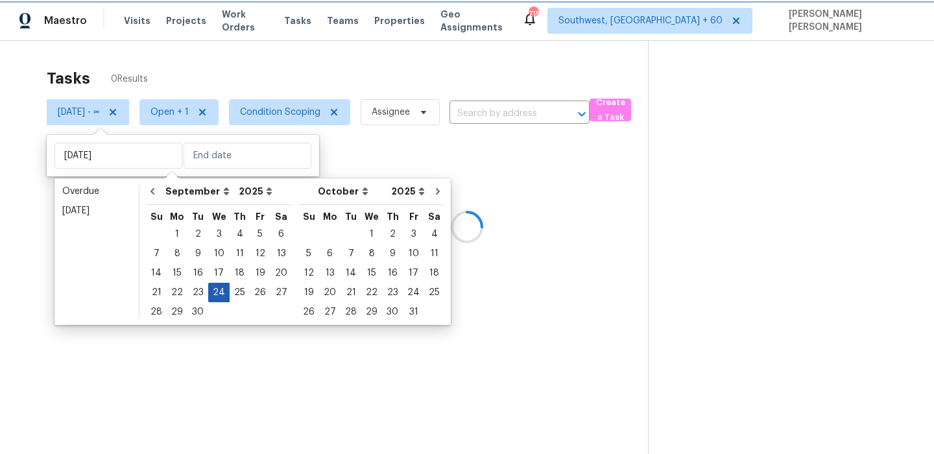
type input "Wed, Sep 24"
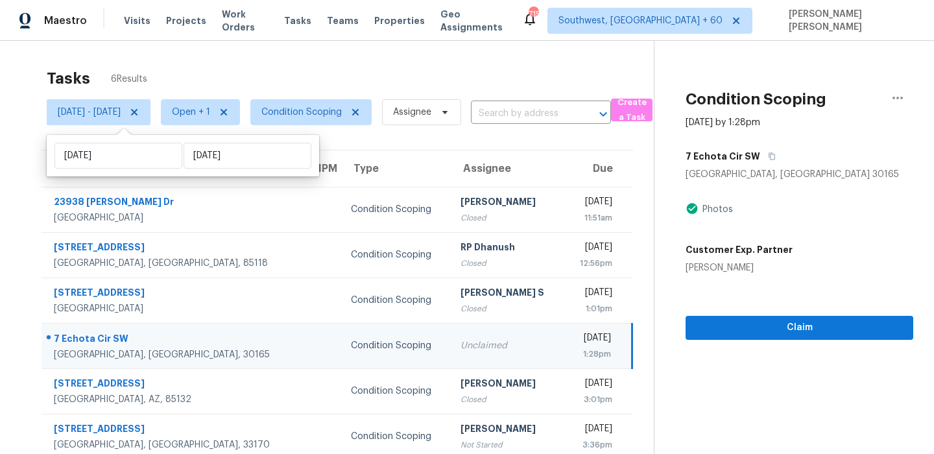
click at [290, 55] on div "Tasks 6 Results Wed, Sep 24 - Wed, Sep 24 Open + 1 Condition Scoping Assignee ​…" at bounding box center [467, 268] width 934 height 454
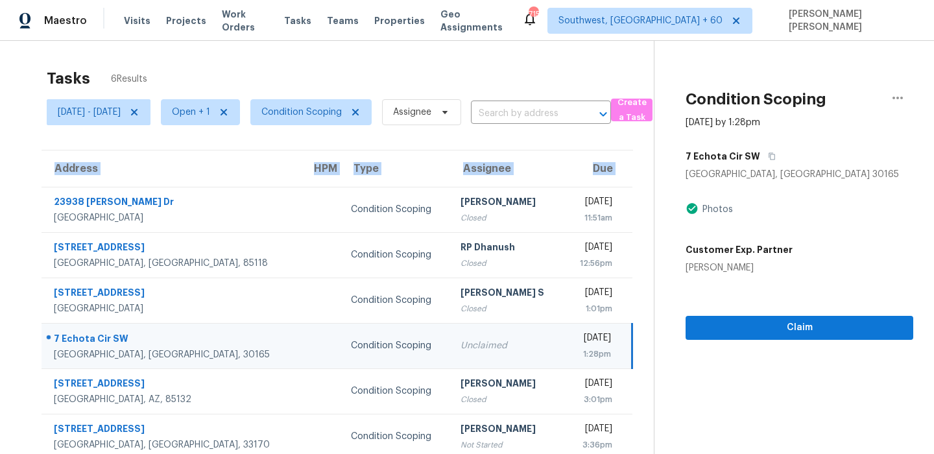
scroll to position [41, 0]
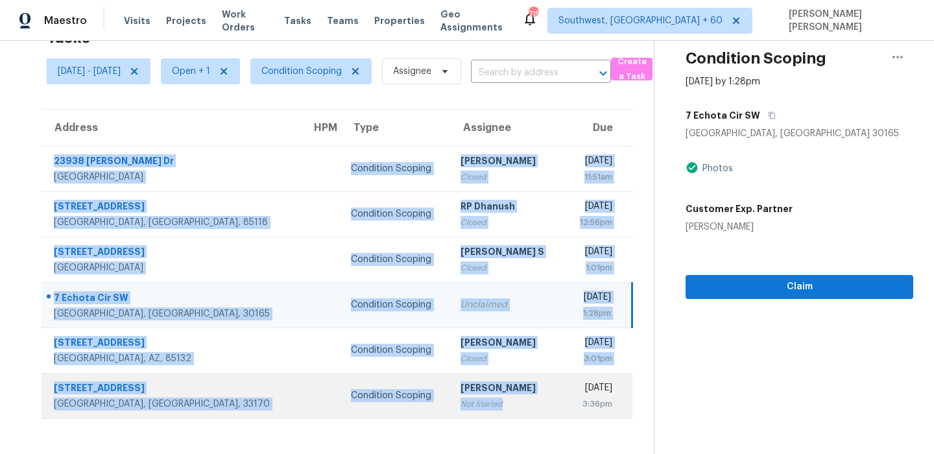
drag, startPoint x: 53, startPoint y: 188, endPoint x: 445, endPoint y: 406, distance: 447.6
click at [445, 406] on tbody "23938 Jensen Dr West Hills, CA, 91304 Condition Scoping Sakthivel Chandran Clos…" at bounding box center [337, 282] width 591 height 273
copy tbody "23938 Jensen Dr West Hills, CA, 91304 Condition Scoping Sakthivel Chandran Clos…"
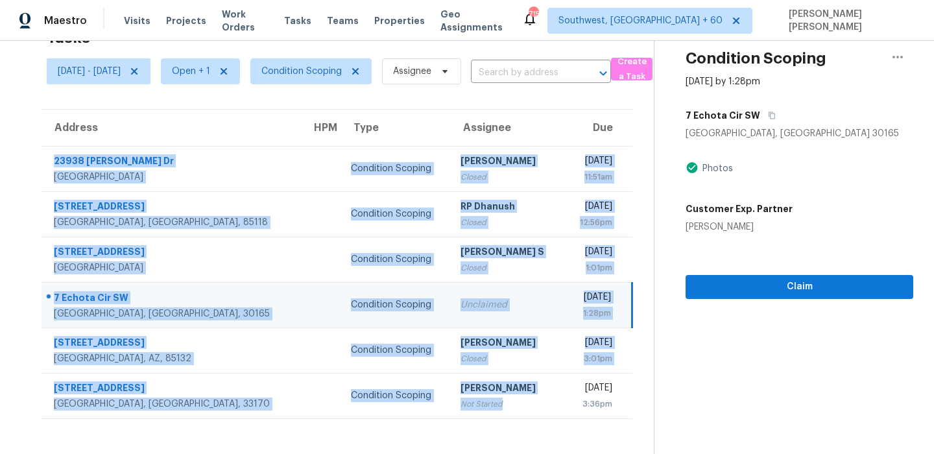
click at [748, 407] on section "Condition Scoping Sep 24th 2025 by 1:28pm 7 Echota Cir SW Rome, GA 30165 Photos…" at bounding box center [784, 227] width 260 height 454
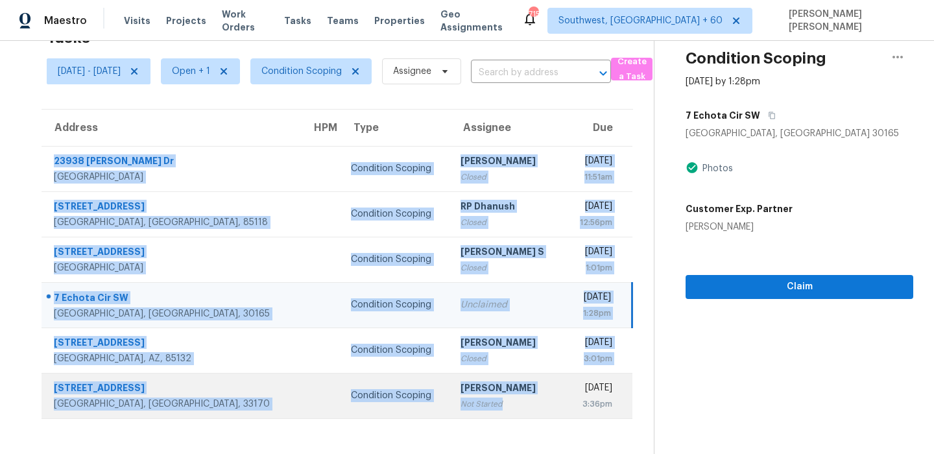
drag, startPoint x: 51, startPoint y: 153, endPoint x: 467, endPoint y: 406, distance: 486.3
click at [467, 406] on tbody "23938 Jensen Dr West Hills, CA, 91304 Condition Scoping Sakthivel Chandran Clos…" at bounding box center [337, 282] width 591 height 273
copy tbody "23938 Jensen Dr West Hills, CA, 91304 Condition Scoping Sakthivel Chandran Clos…"
